Goal: Browse casually: Explore the website without a specific task or goal

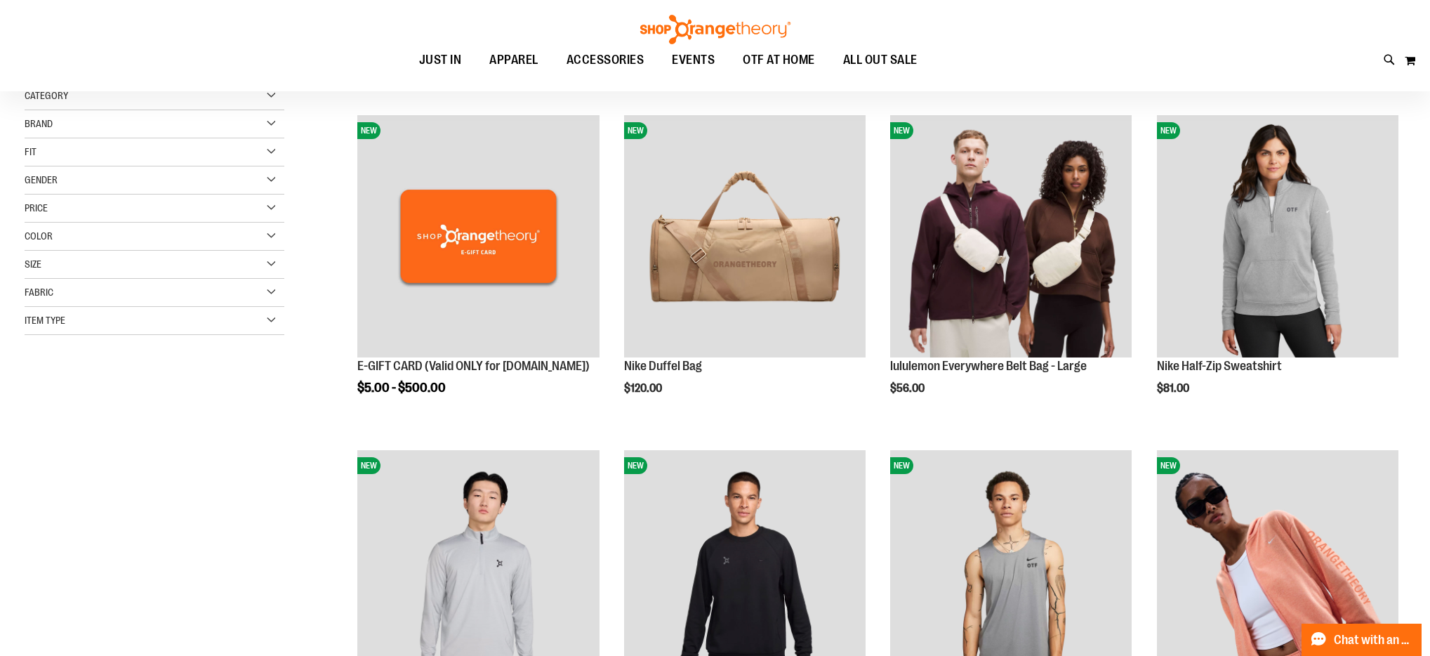
scroll to position [172, 0]
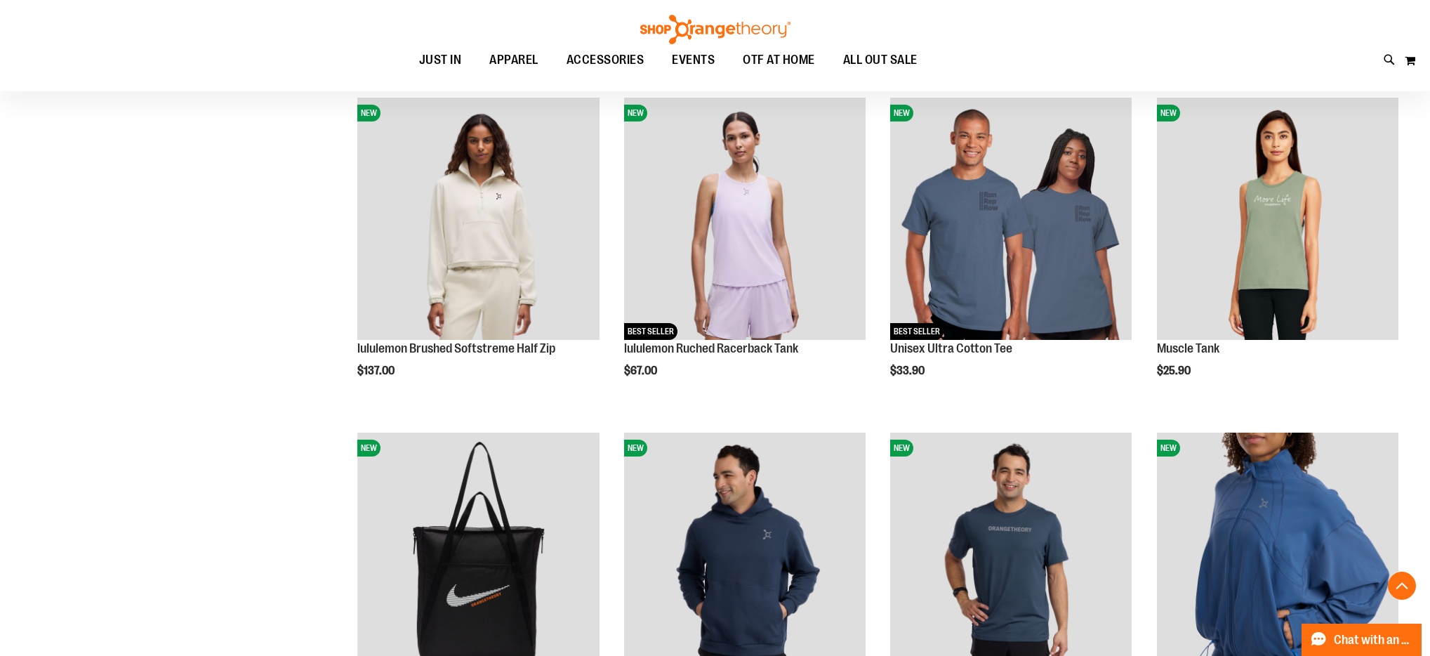
scroll to position [1195, 0]
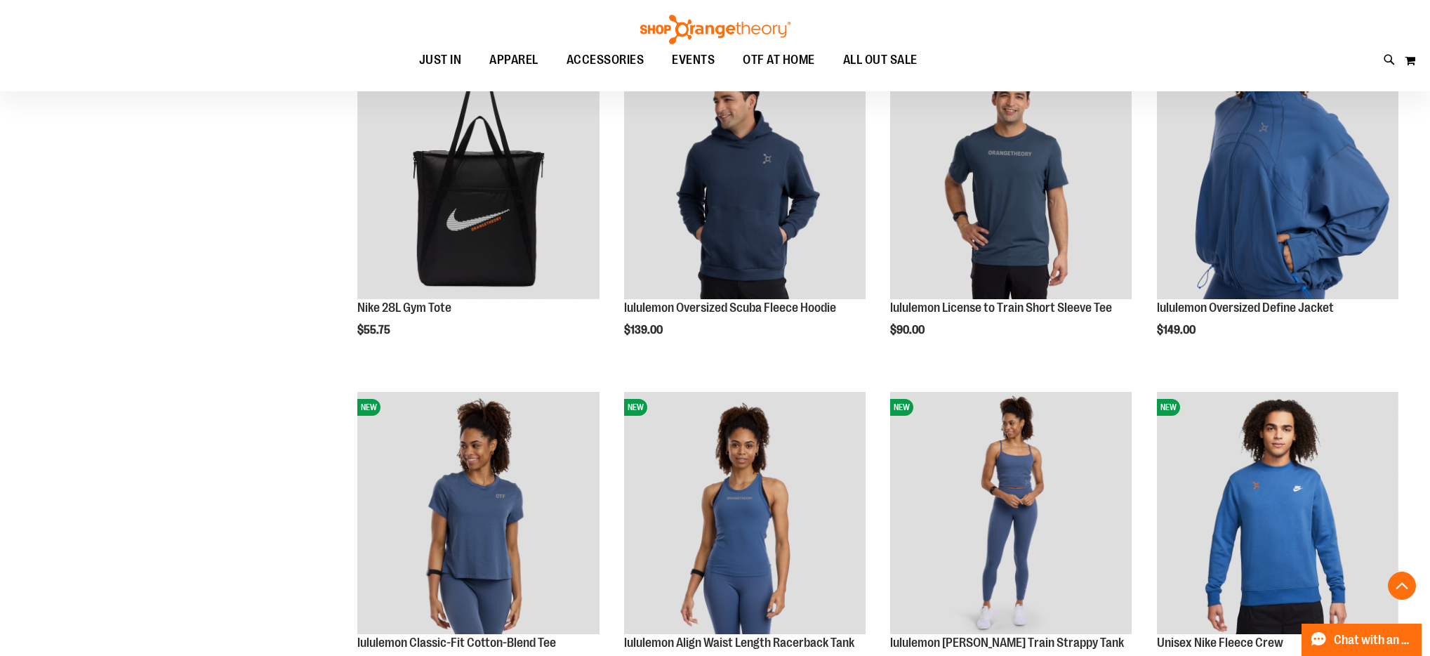
scroll to position [1572, 0]
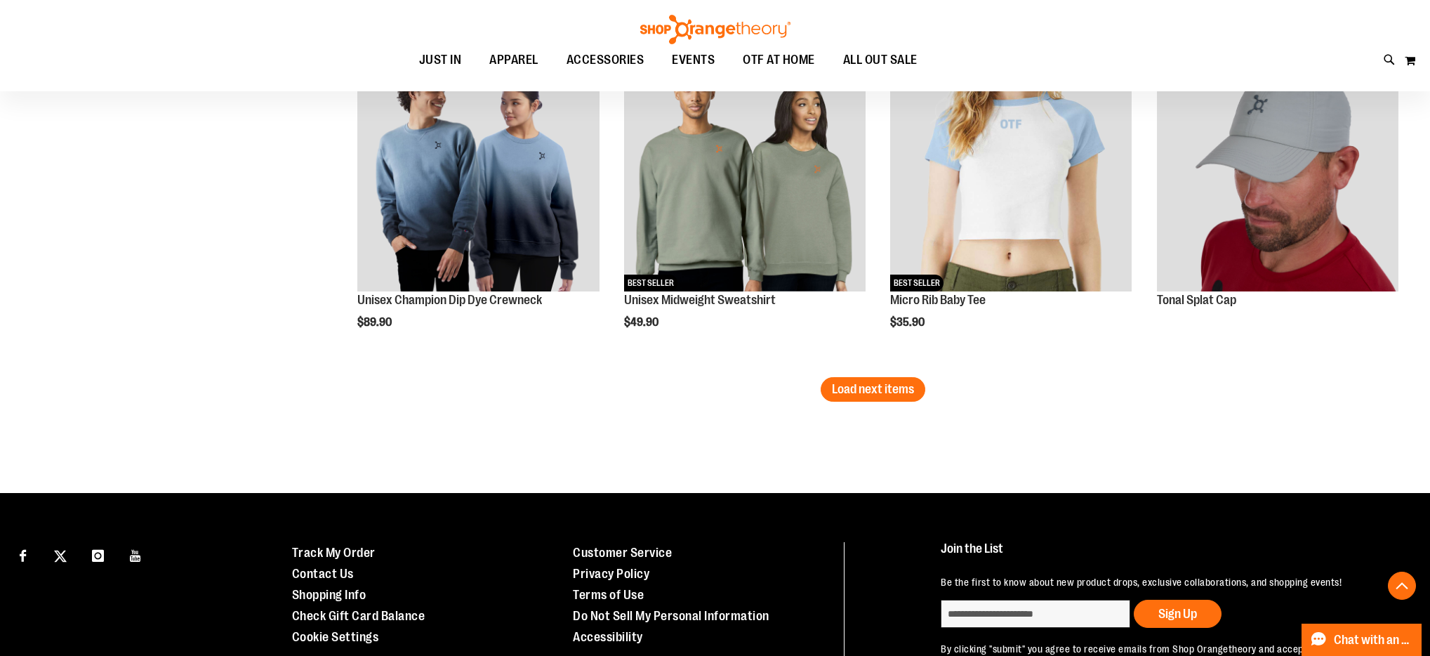
scroll to position [2921, 0]
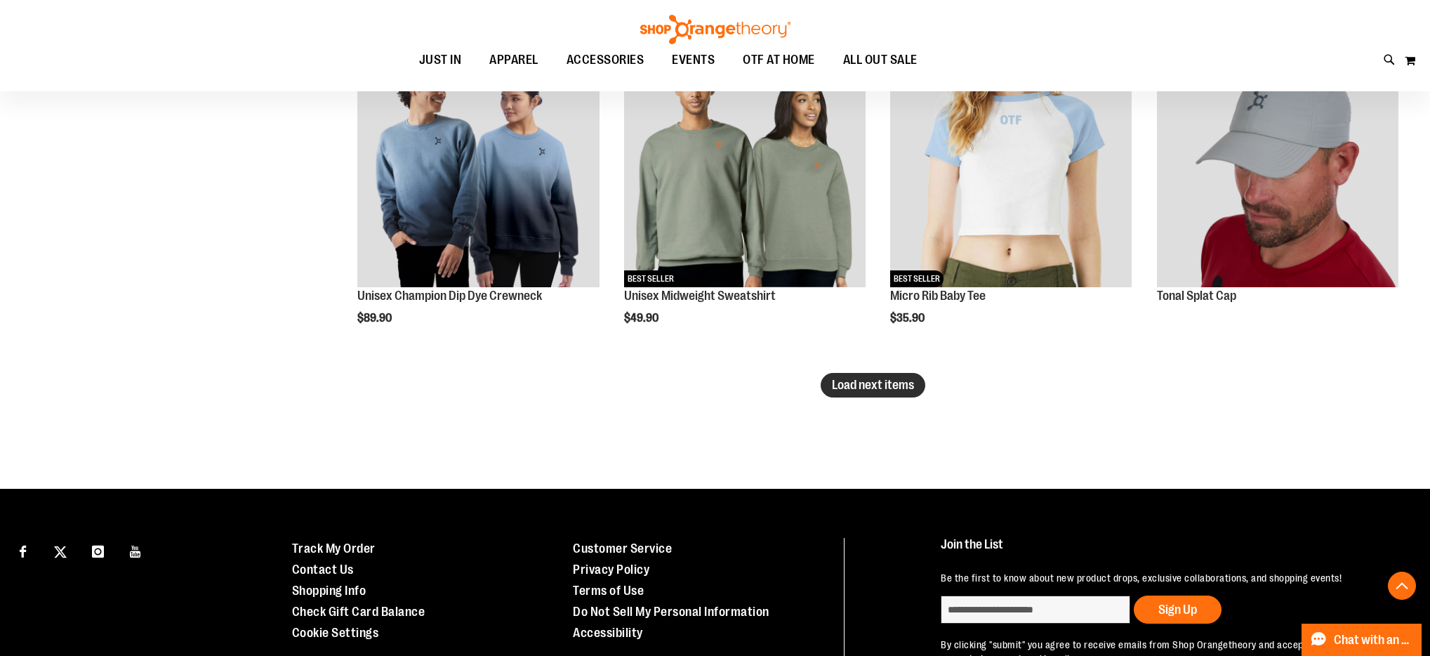
click at [882, 390] on span "Load next items" at bounding box center [873, 385] width 82 height 14
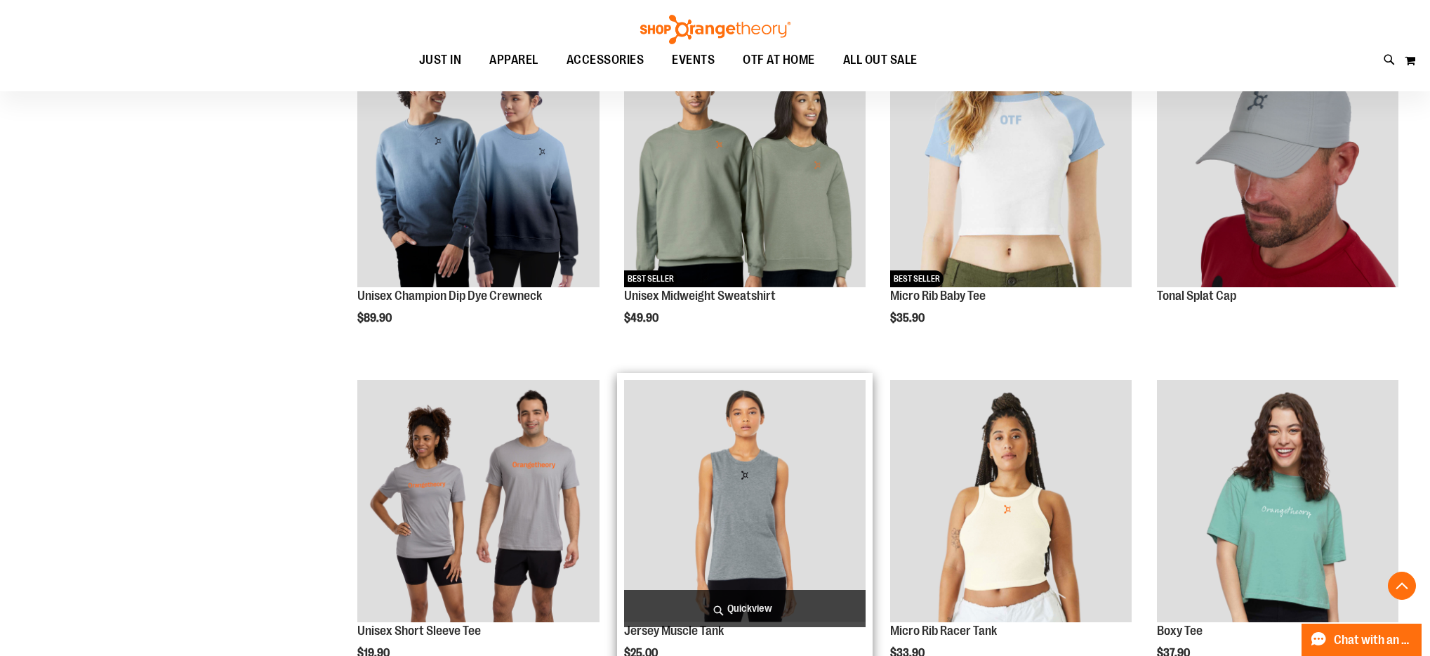
scroll to position [2920, 0]
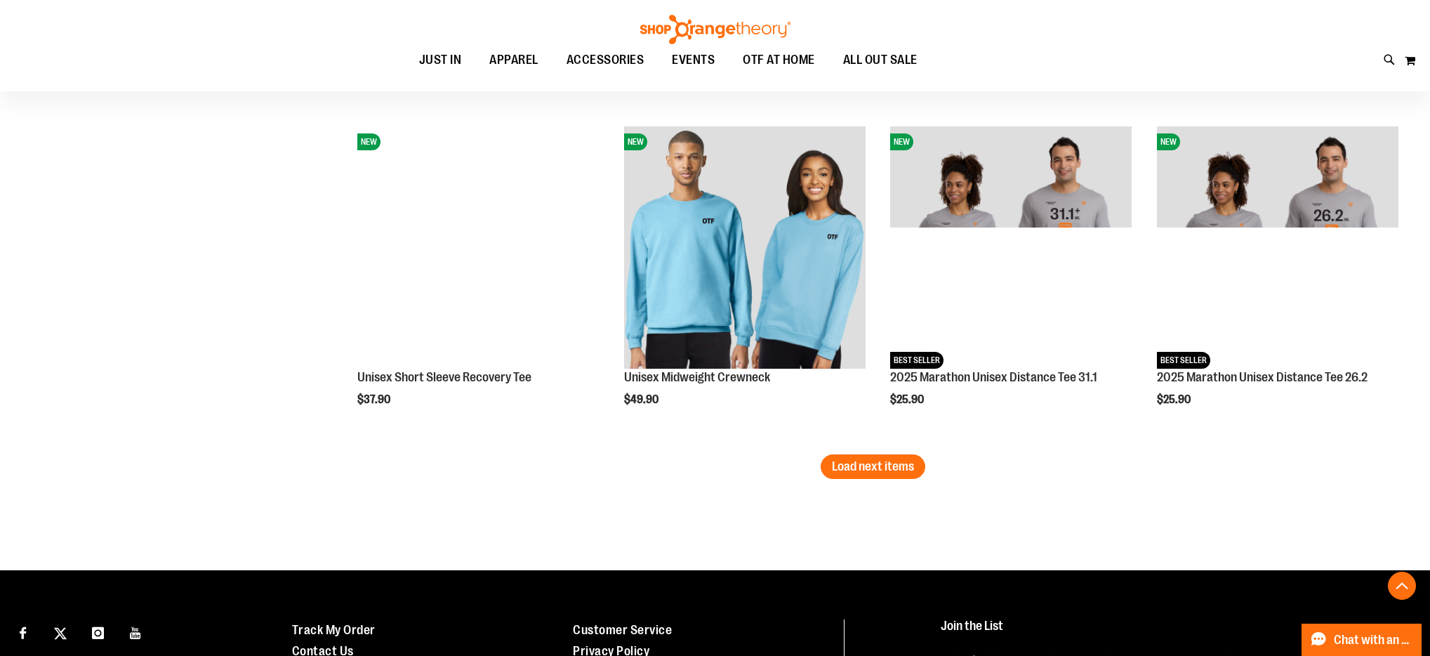
scroll to position [3852, 0]
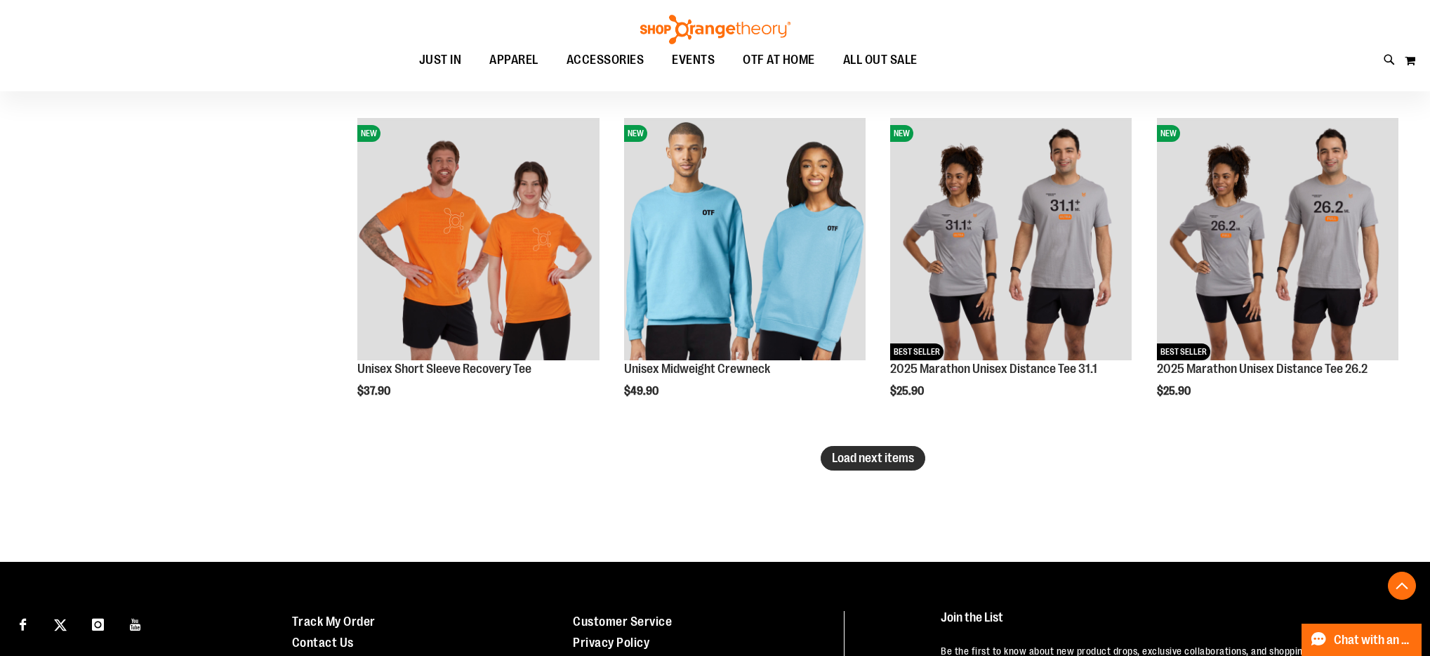
click at [864, 464] on span "Load next items" at bounding box center [873, 458] width 82 height 14
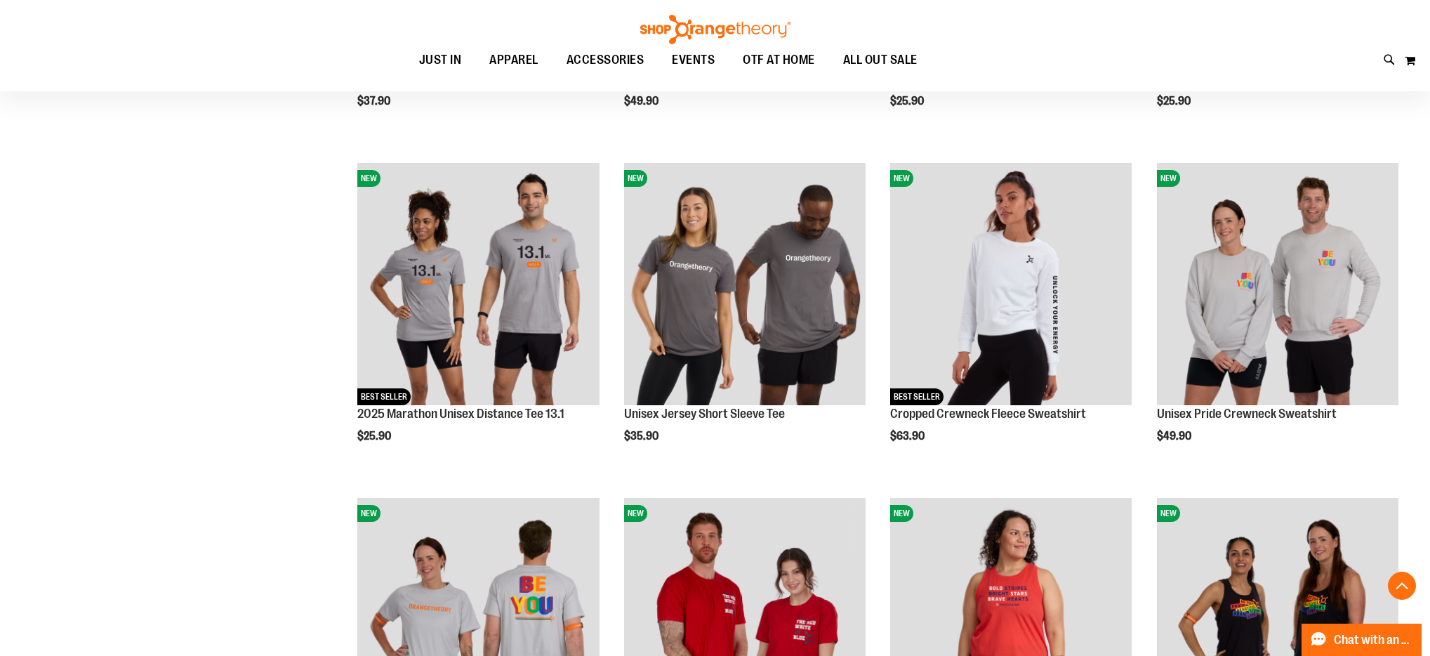
scroll to position [3589, 1]
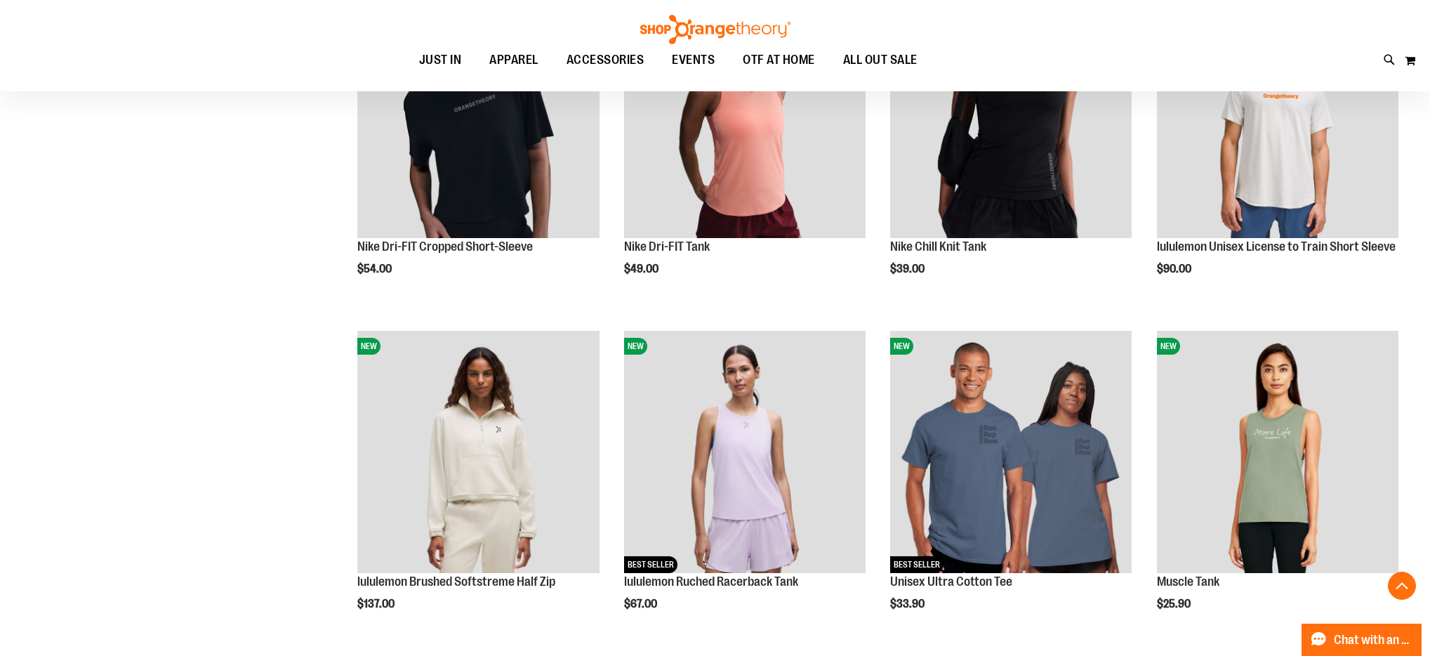
scroll to position [159, 0]
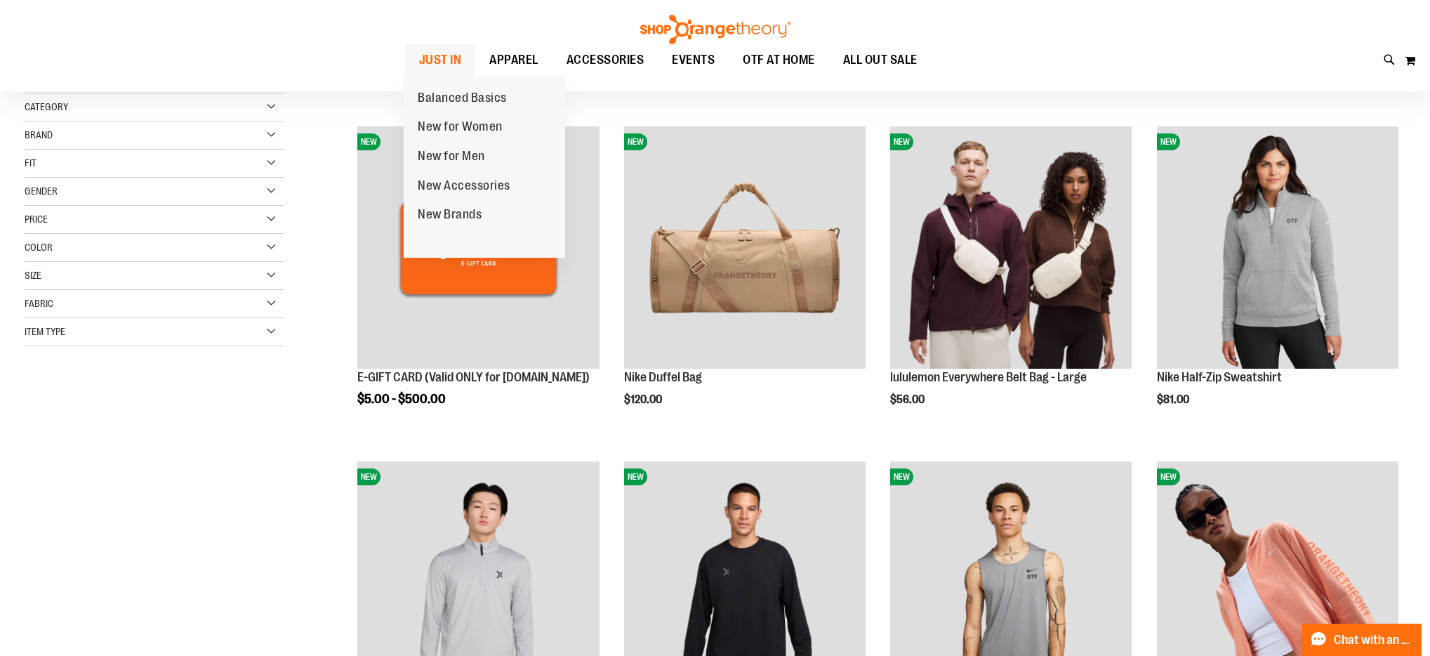
click at [433, 62] on span "JUST IN" at bounding box center [440, 60] width 43 height 32
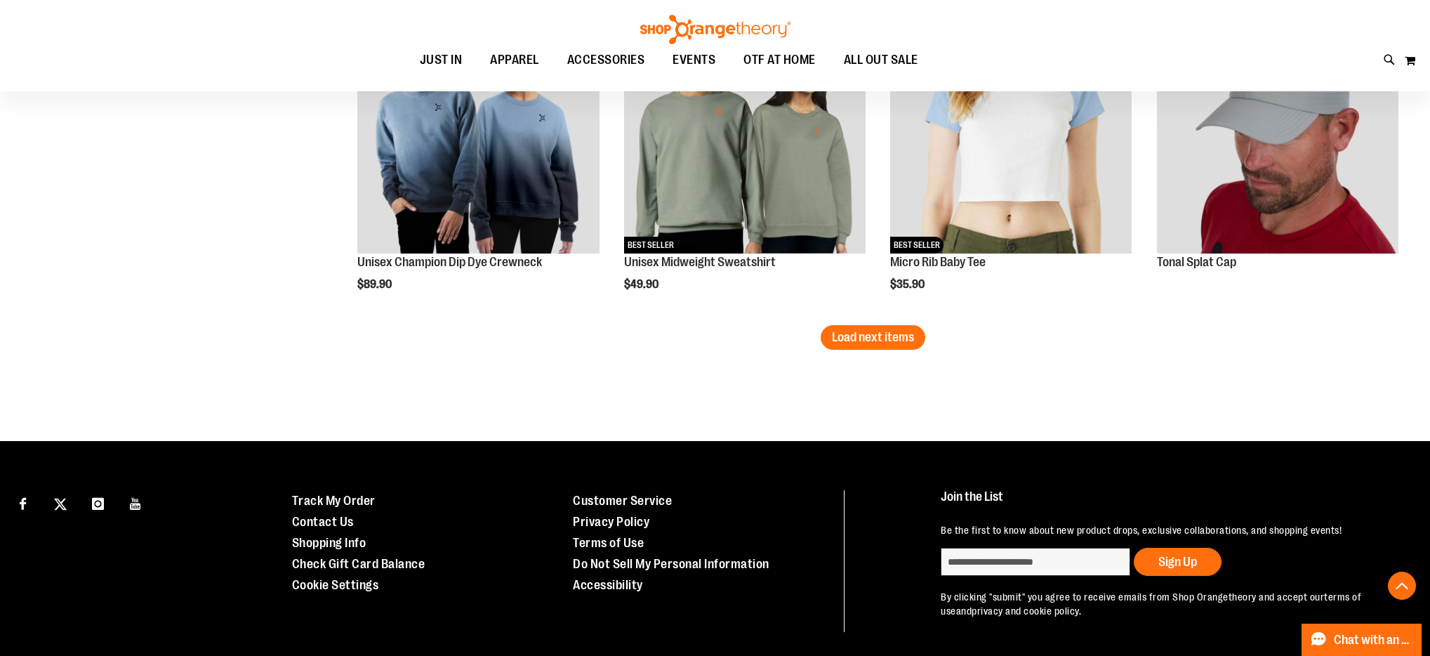
scroll to position [2843, 0]
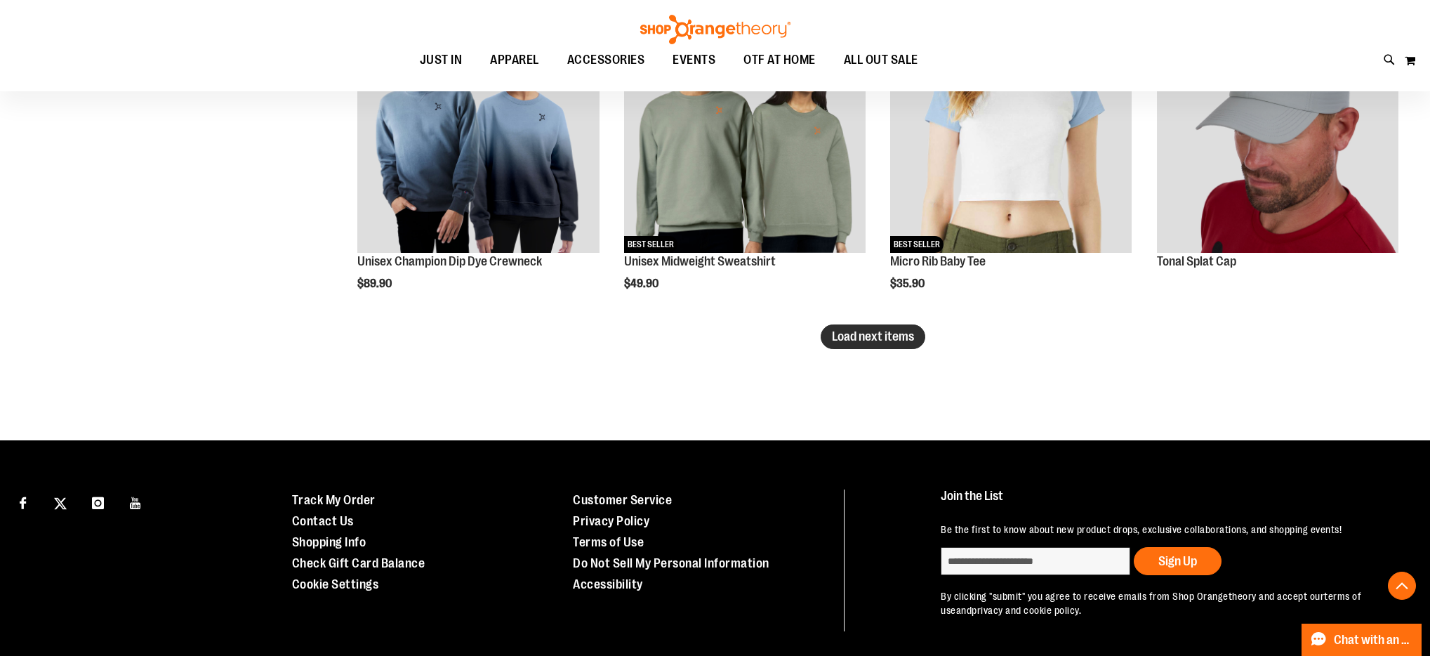
click at [855, 332] on span "Load next items" at bounding box center [873, 336] width 82 height 14
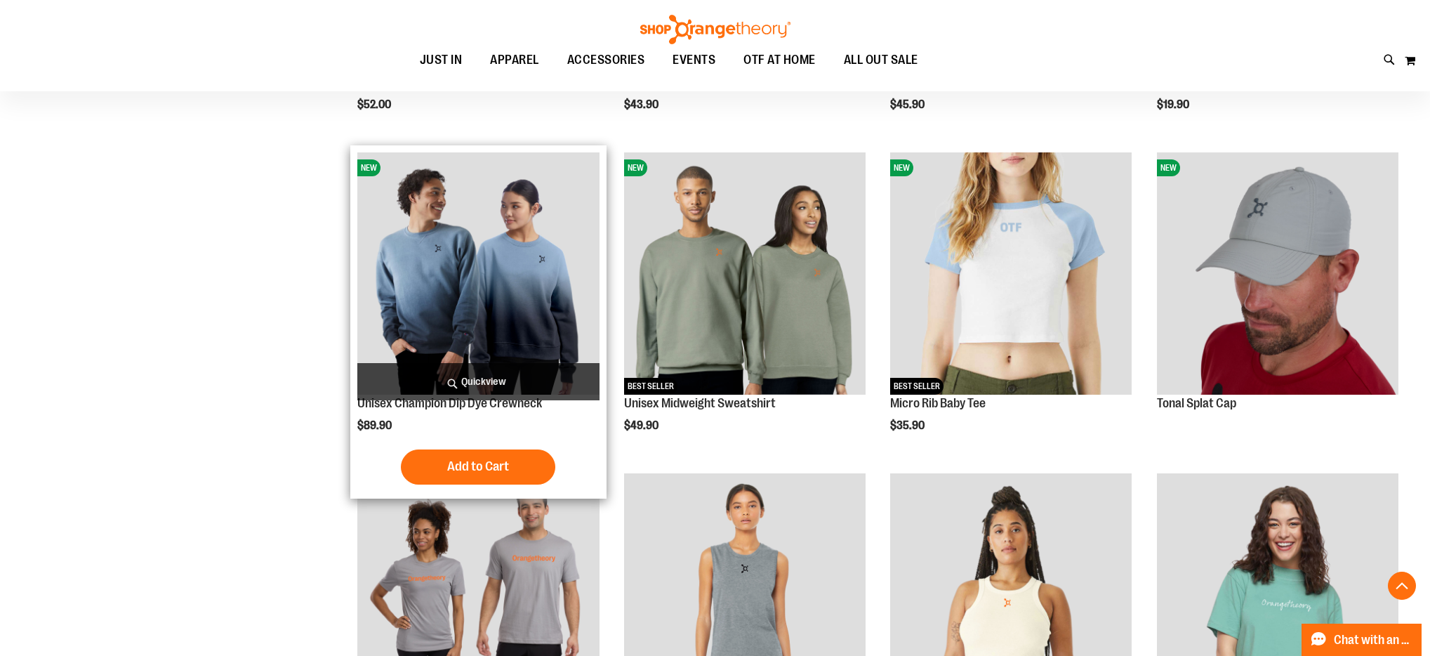
scroll to position [2699, 1]
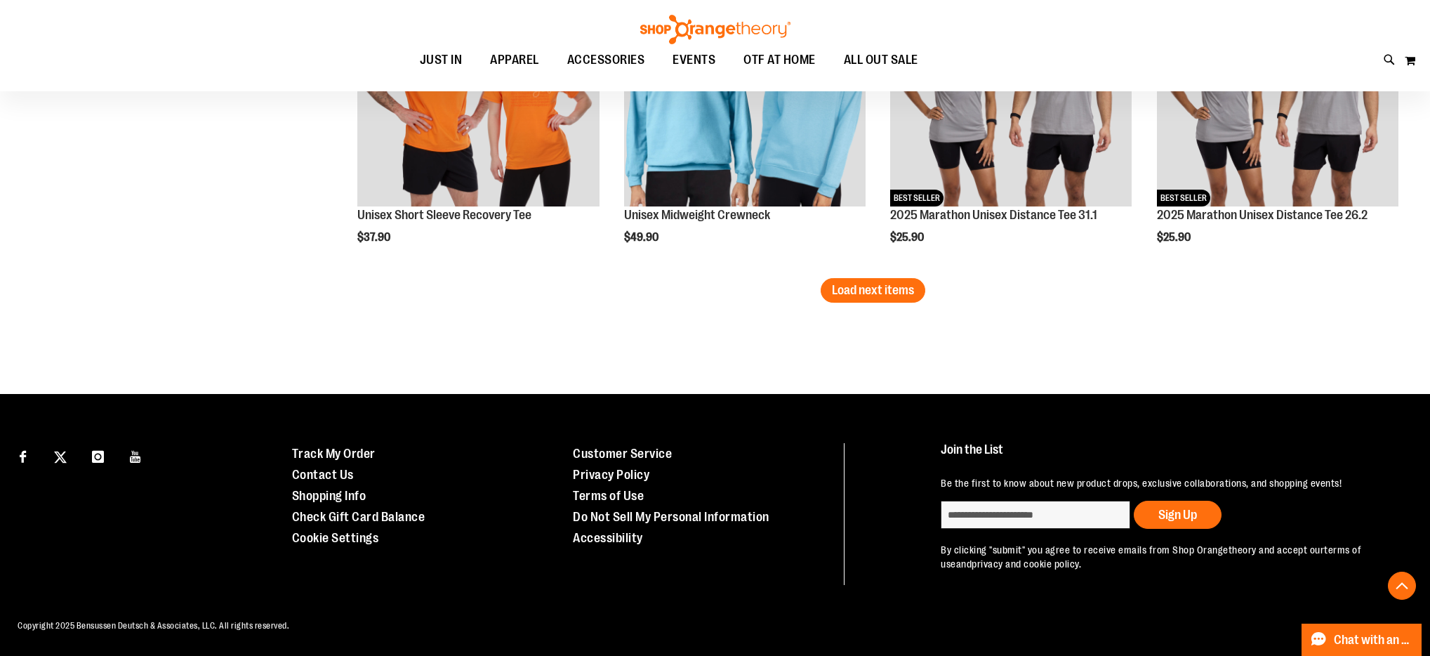
scroll to position [3851, 0]
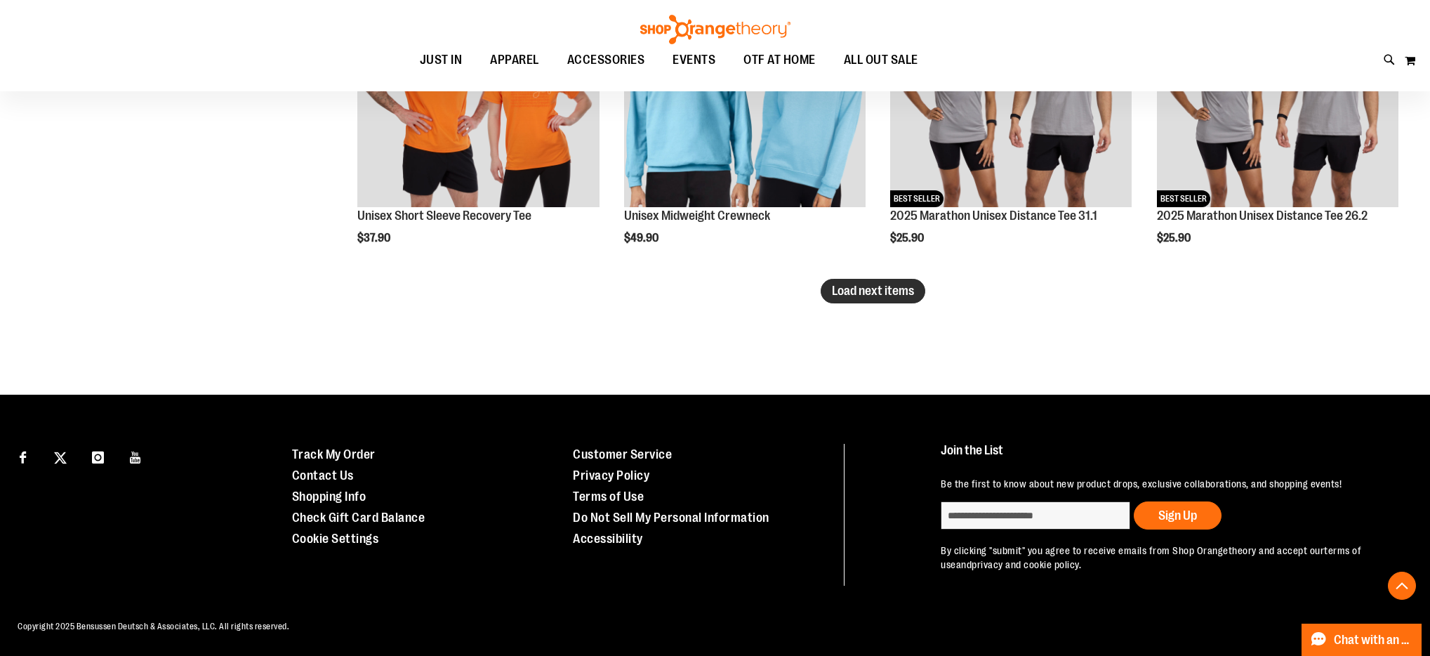
click at [904, 287] on span "Load next items" at bounding box center [873, 291] width 82 height 14
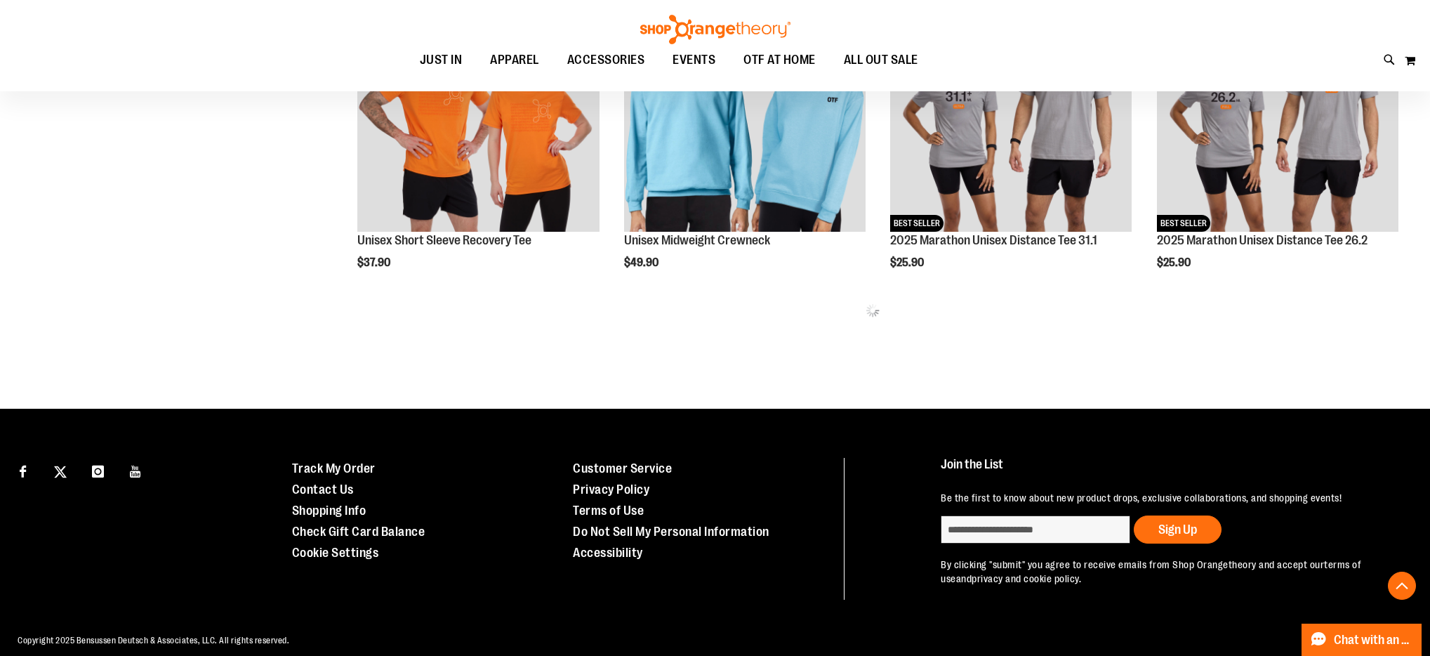
scroll to position [3824, 0]
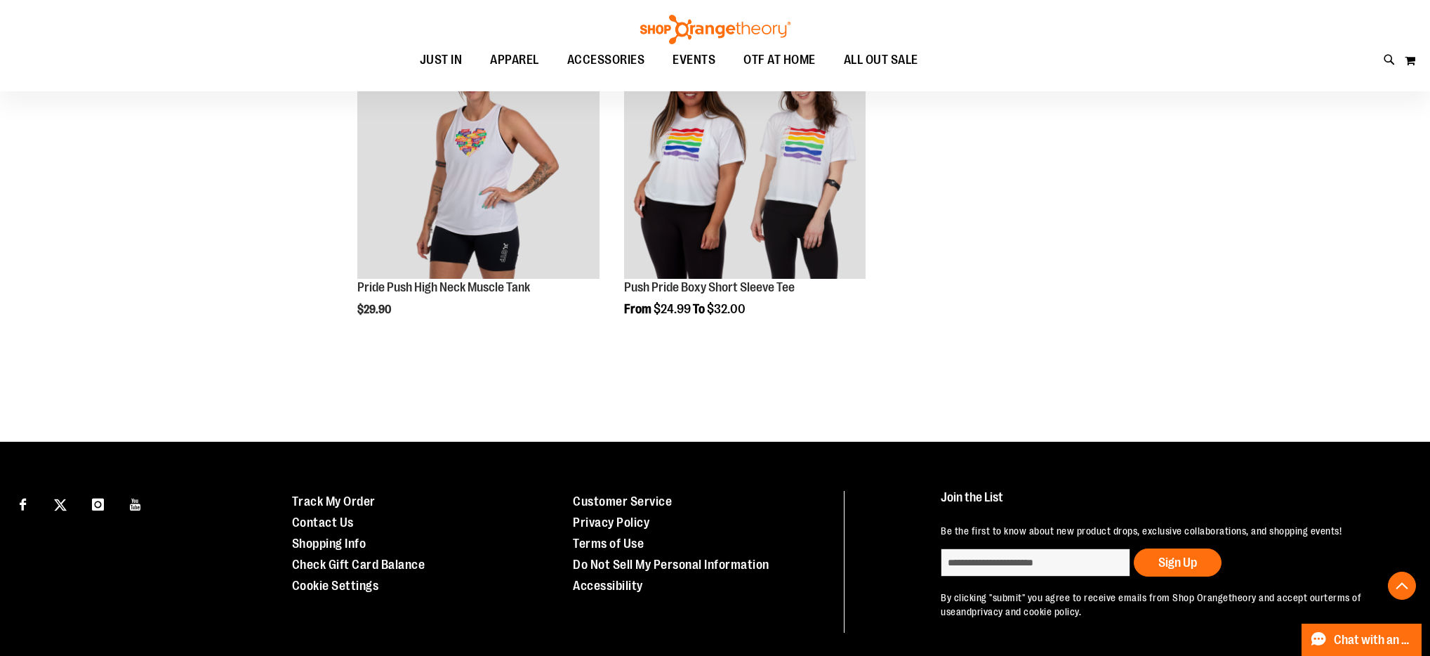
scroll to position [4744, 0]
